Goal: Find contact information

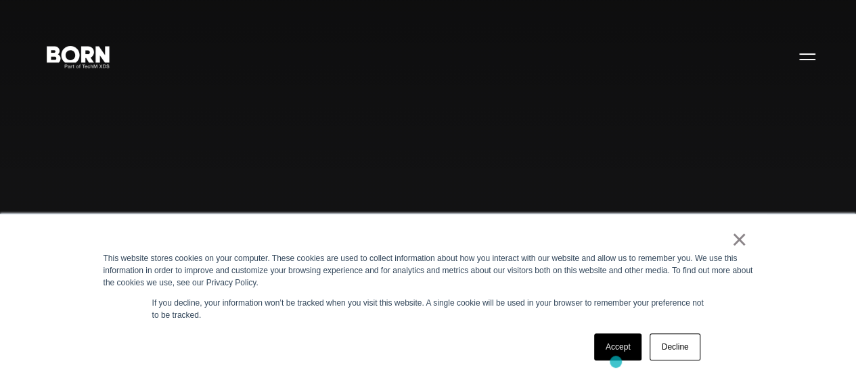
click at [616, 362] on div "Accept Decline" at bounding box center [647, 346] width 114 height 35
drag, startPoint x: 735, startPoint y: 245, endPoint x: 748, endPoint y: 219, distance: 29.7
click at [735, 245] on link "×" at bounding box center [739, 239] width 16 height 12
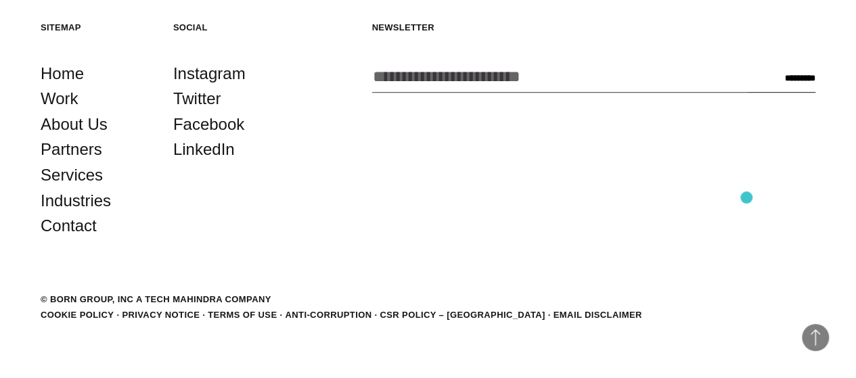
scroll to position [2998, 0]
click at [91, 239] on link "Contact" at bounding box center [69, 226] width 56 height 26
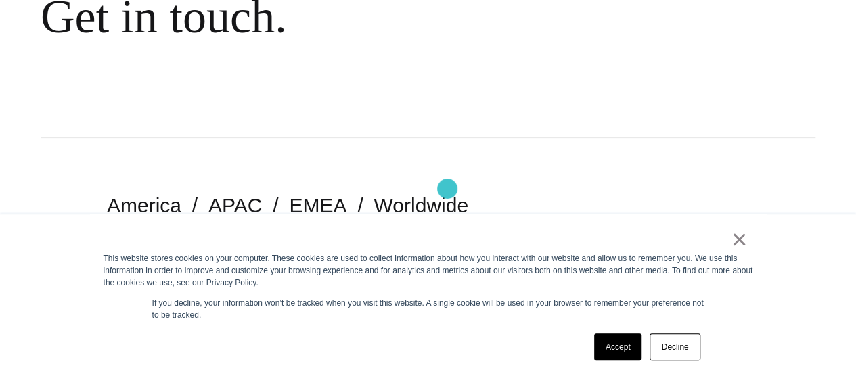
scroll to position [203, 0]
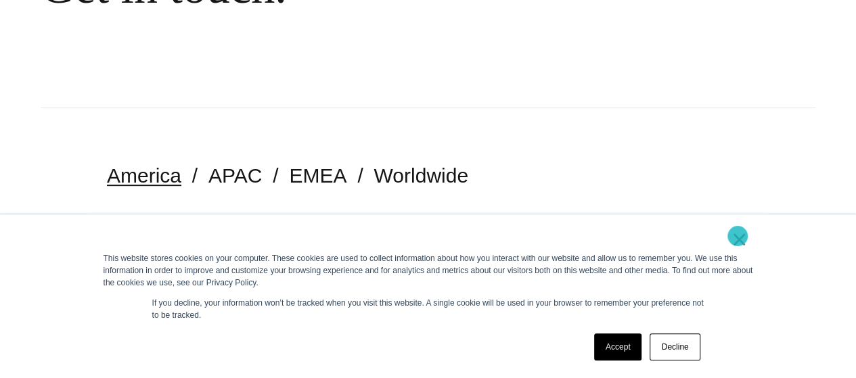
click at [733, 236] on link "×" at bounding box center [739, 239] width 16 height 12
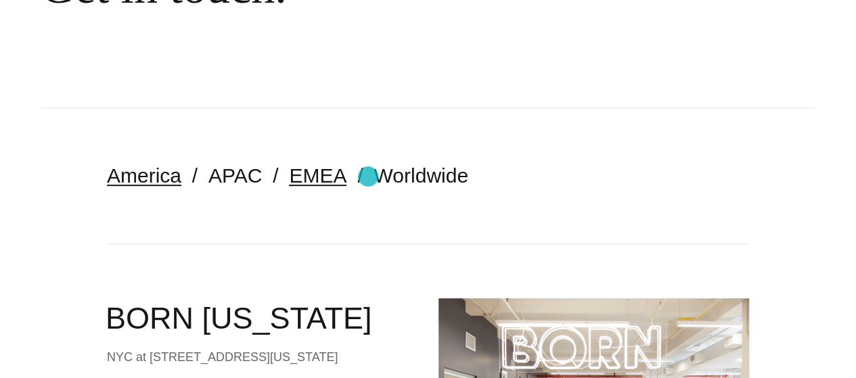
click at [346, 177] on link "EMEA" at bounding box center [318, 175] width 58 height 22
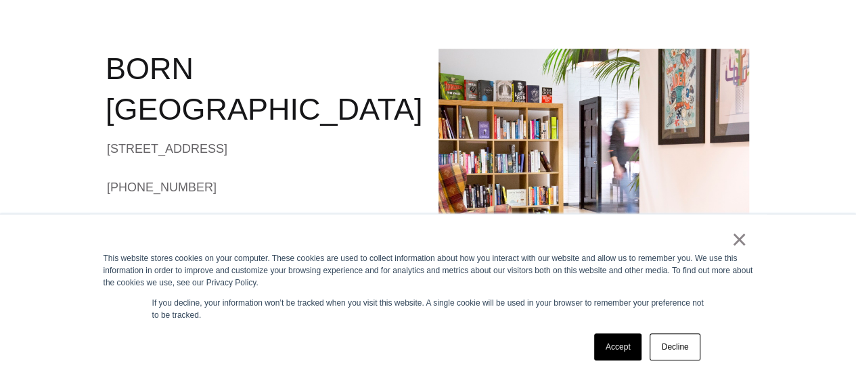
scroll to position [474, 0]
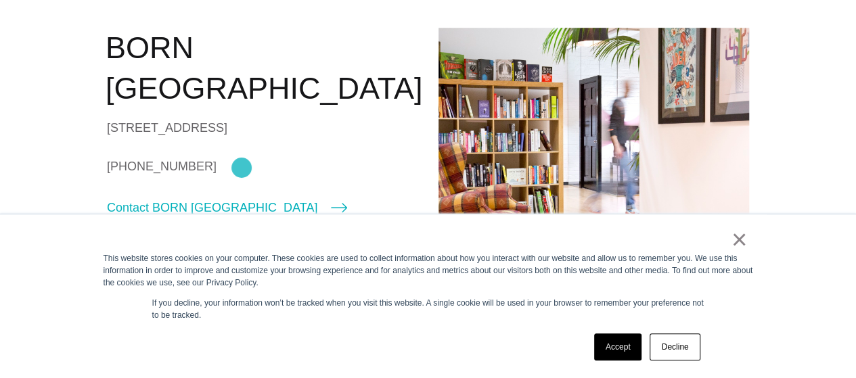
click at [242, 168] on link "+44 (0)20 7520 8600" at bounding box center [262, 166] width 311 height 20
